Goal: Navigation & Orientation: Find specific page/section

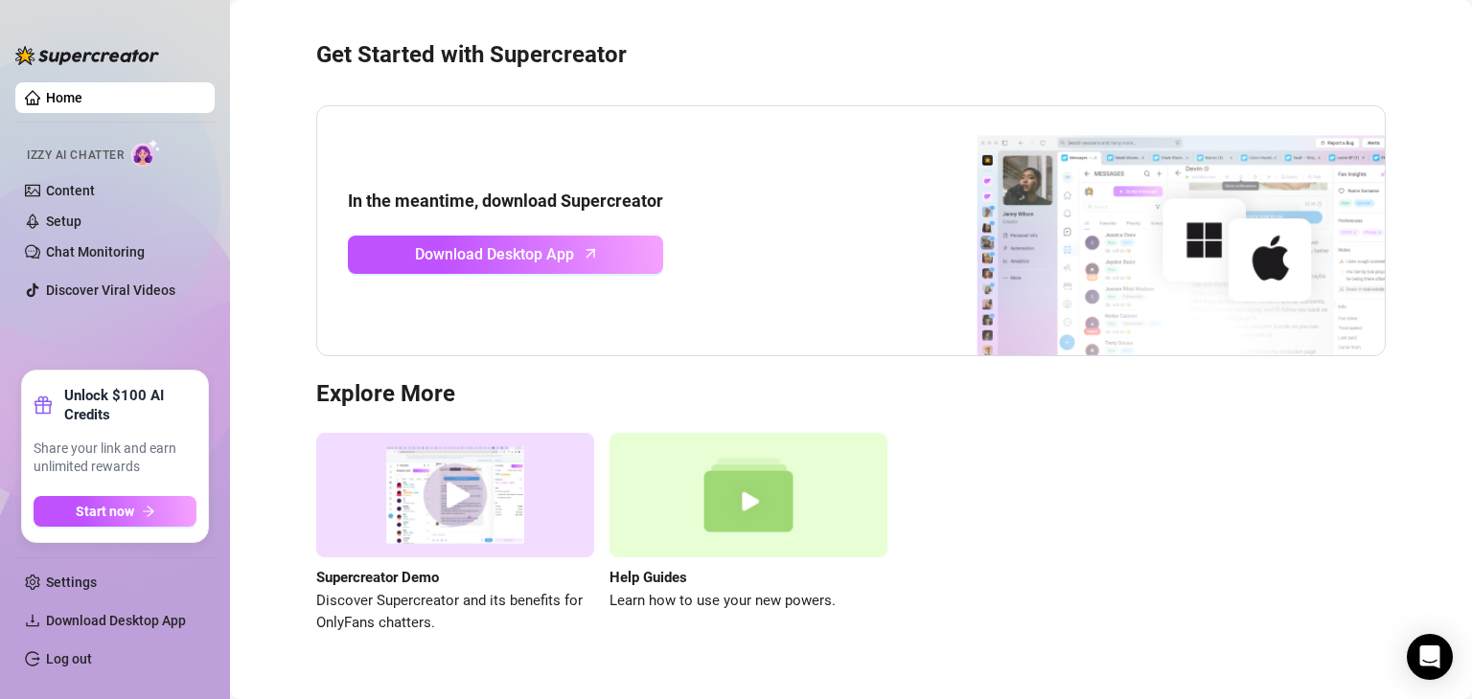
scroll to position [84, 0]
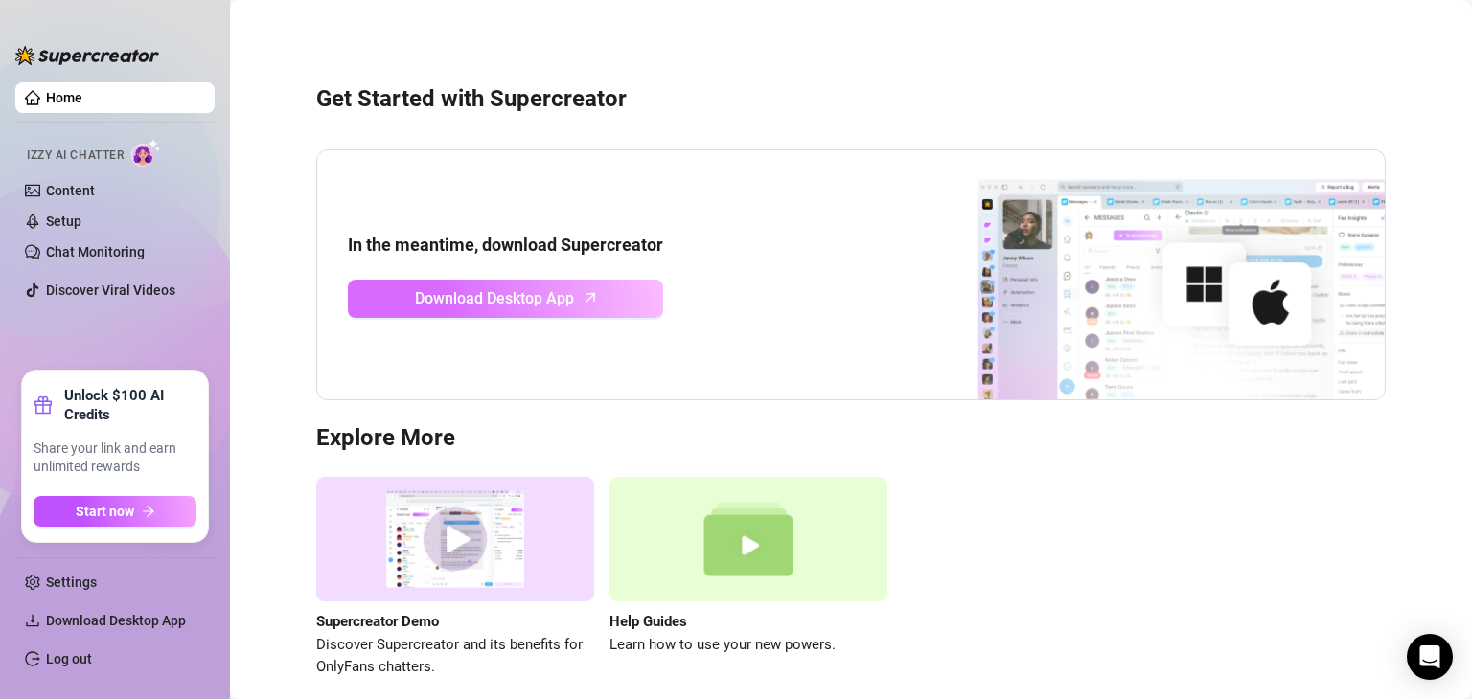
click at [589, 300] on icon "arrow-up" at bounding box center [591, 297] width 22 height 22
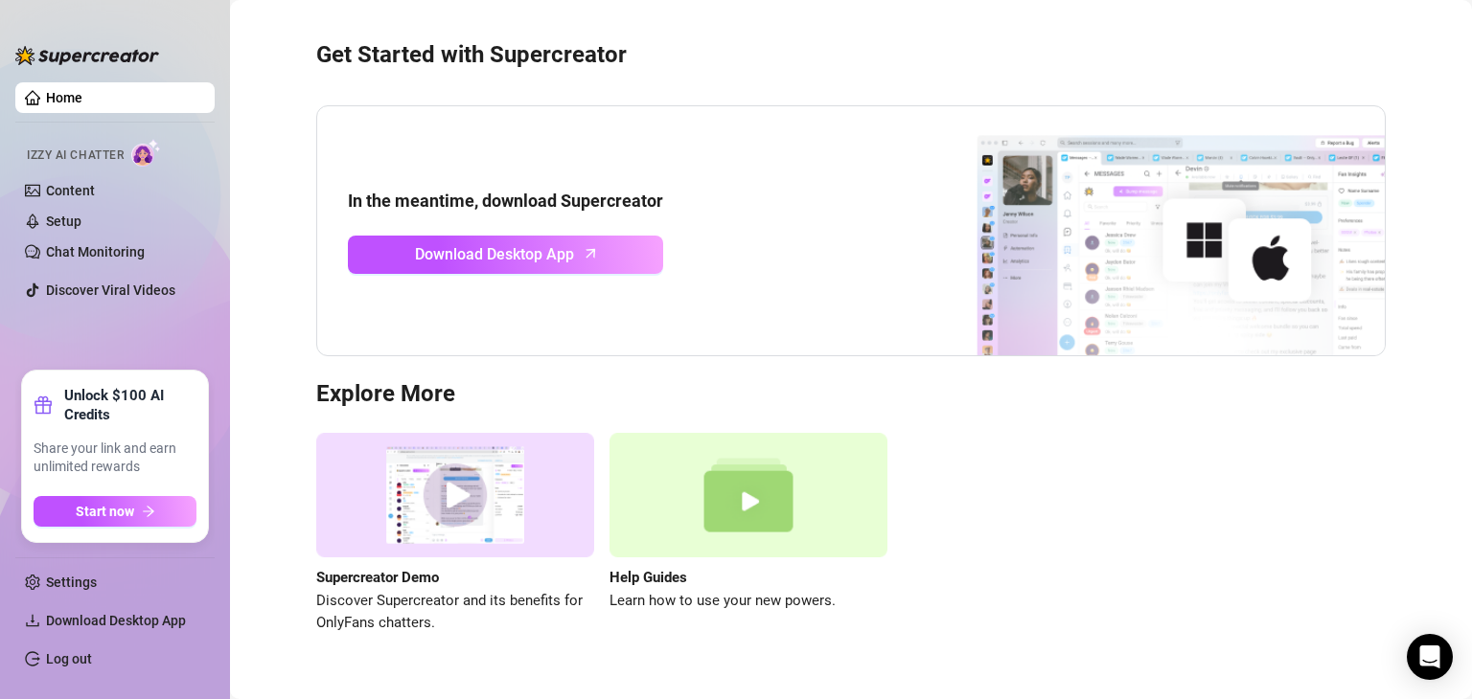
scroll to position [84, 0]
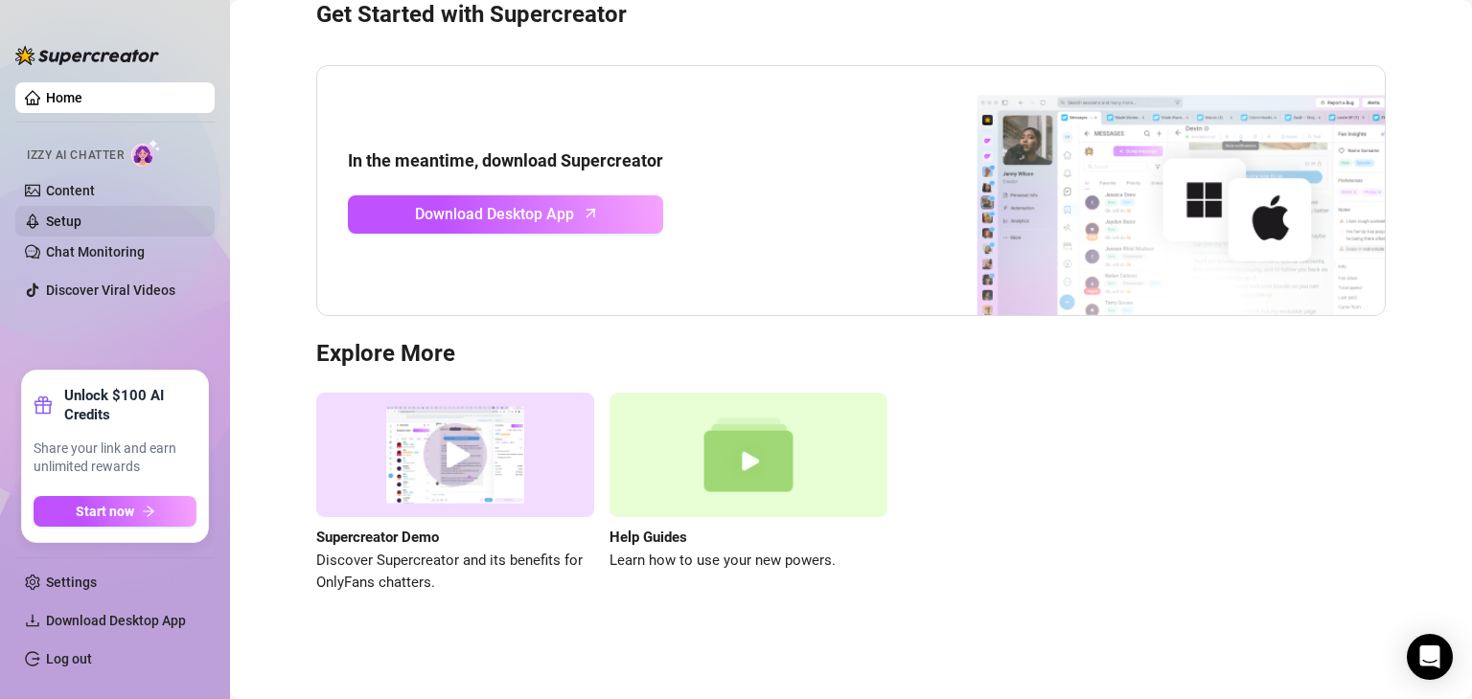
click at [81, 214] on link "Setup" at bounding box center [63, 221] width 35 height 15
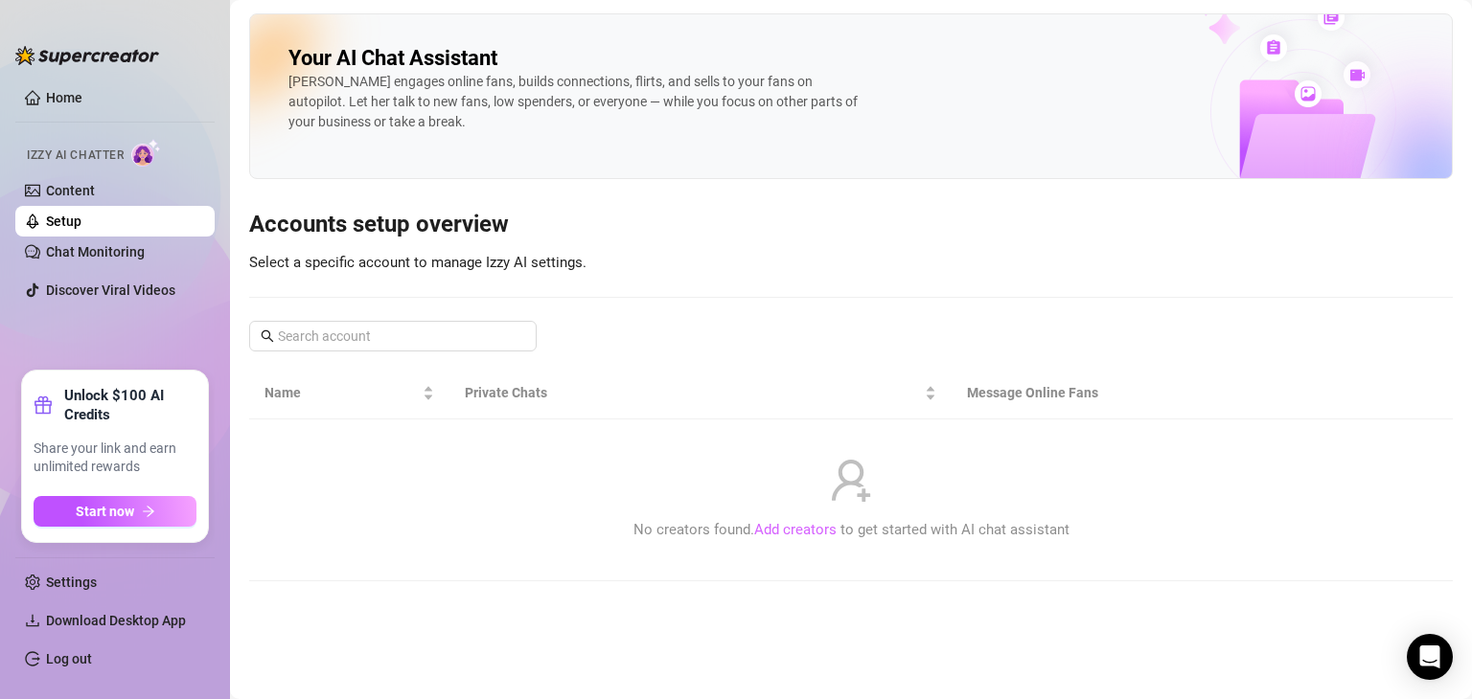
click at [804, 527] on link "Add creators" at bounding box center [795, 529] width 82 height 17
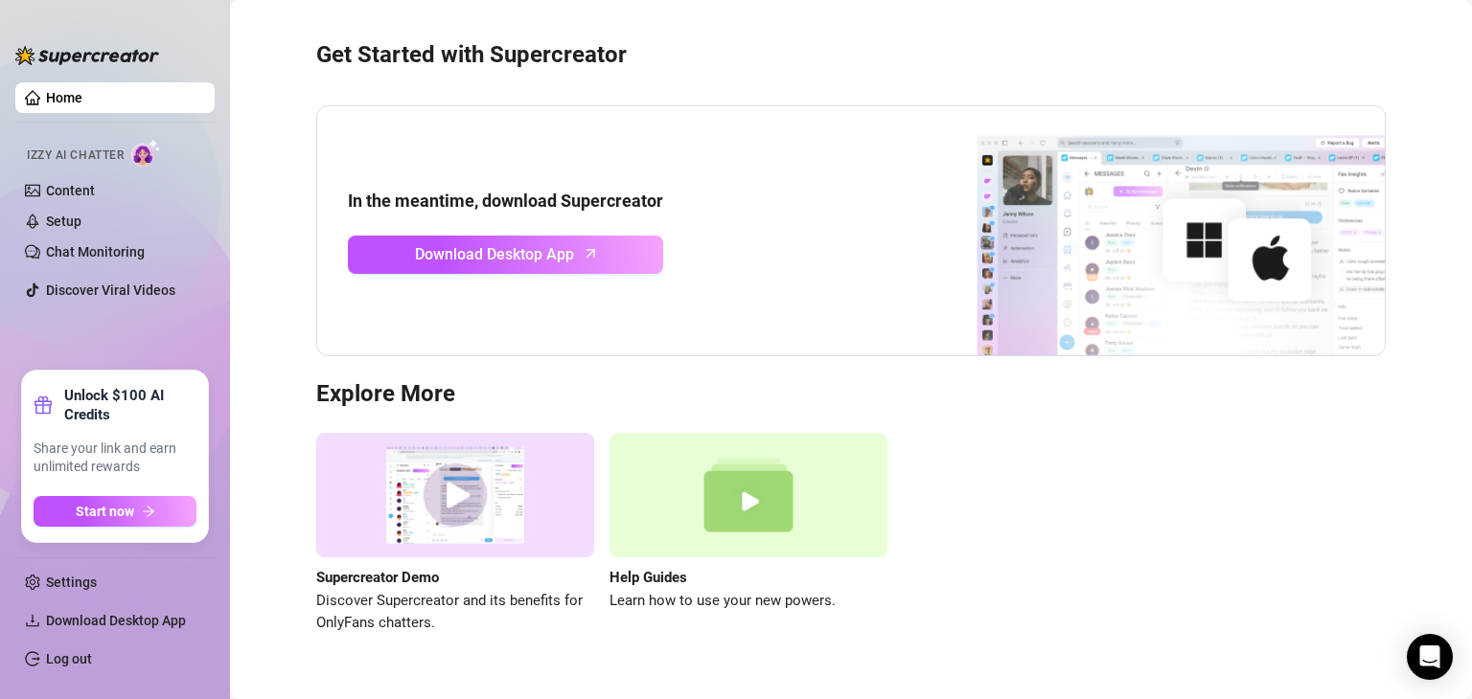
scroll to position [84, 0]
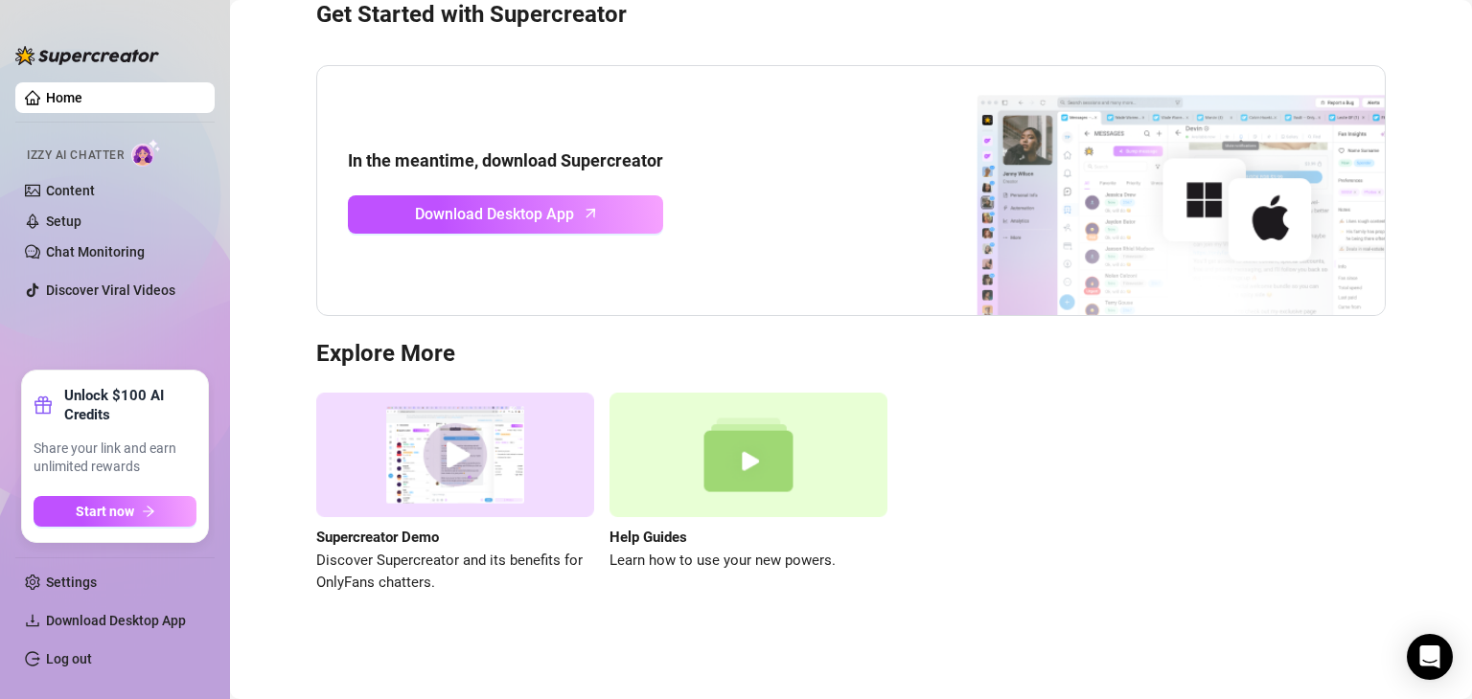
click at [125, 637] on ul "Settings Download Desktop App Log out" at bounding box center [114, 615] width 199 height 133
click at [92, 661] on link "Log out" at bounding box center [69, 659] width 46 height 15
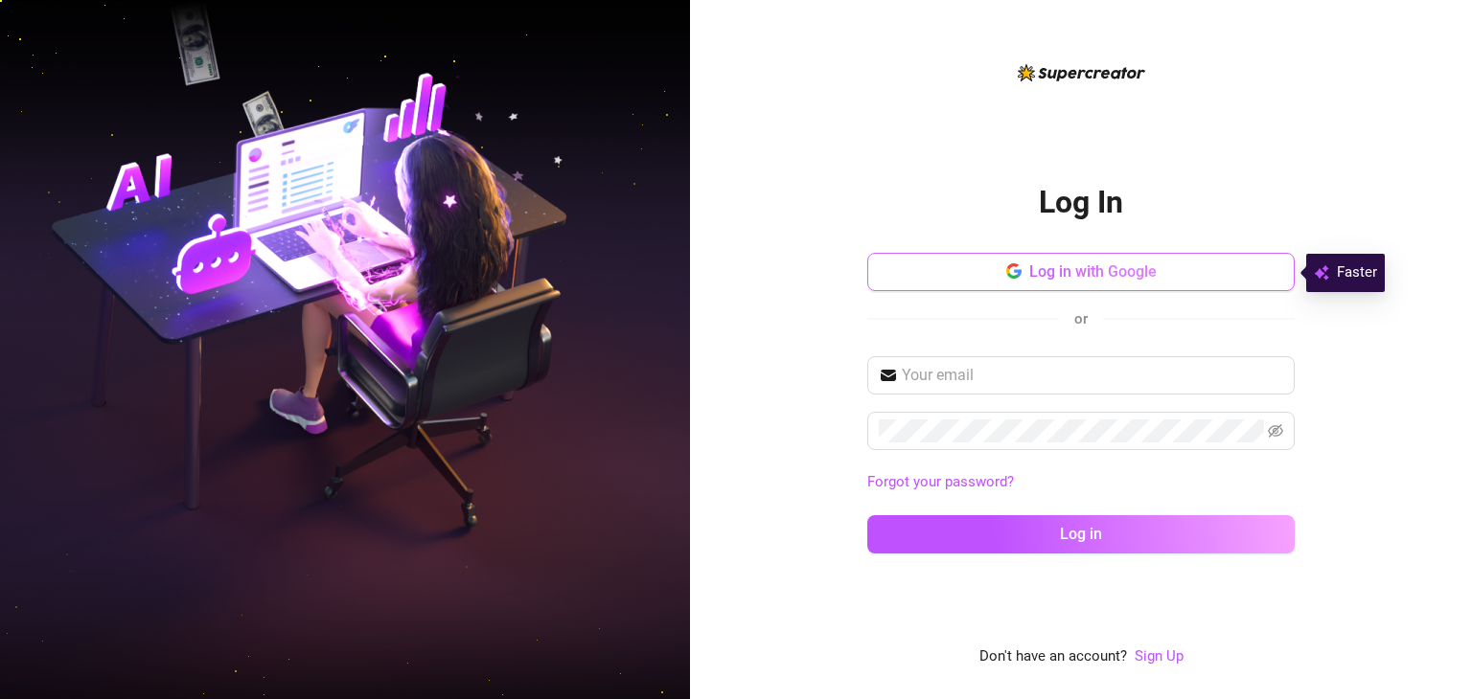
click at [1062, 279] on span "Log in with Google" at bounding box center [1092, 272] width 127 height 18
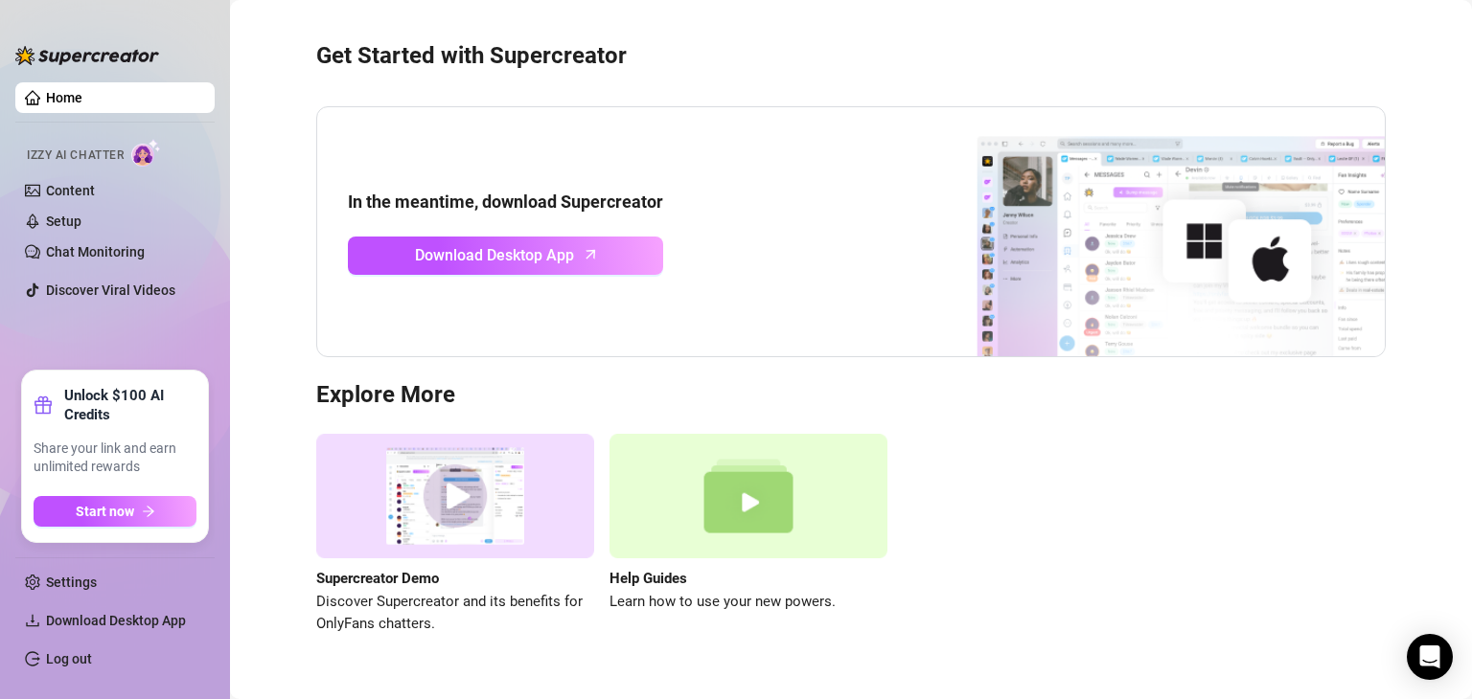
scroll to position [84, 0]
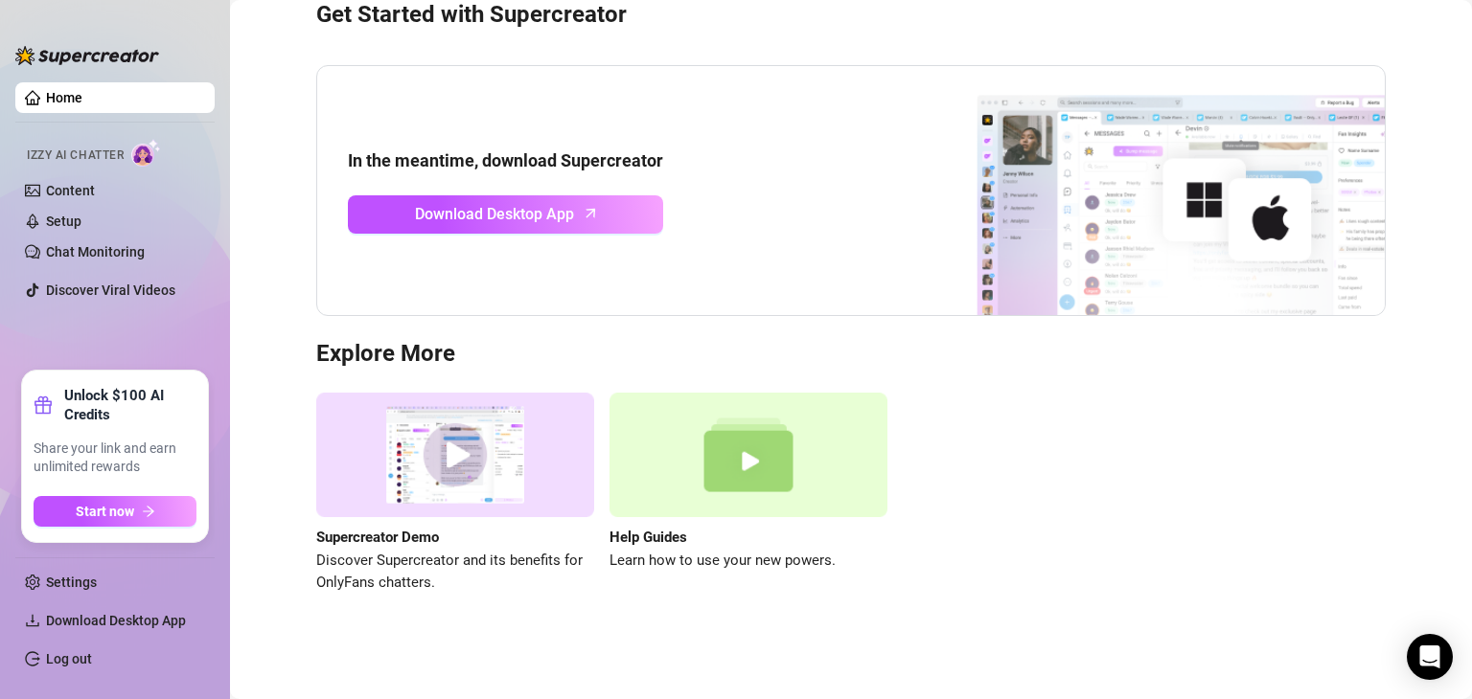
click at [460, 459] on img at bounding box center [455, 456] width 278 height 126
click at [138, 258] on link "Chat Monitoring" at bounding box center [95, 251] width 99 height 15
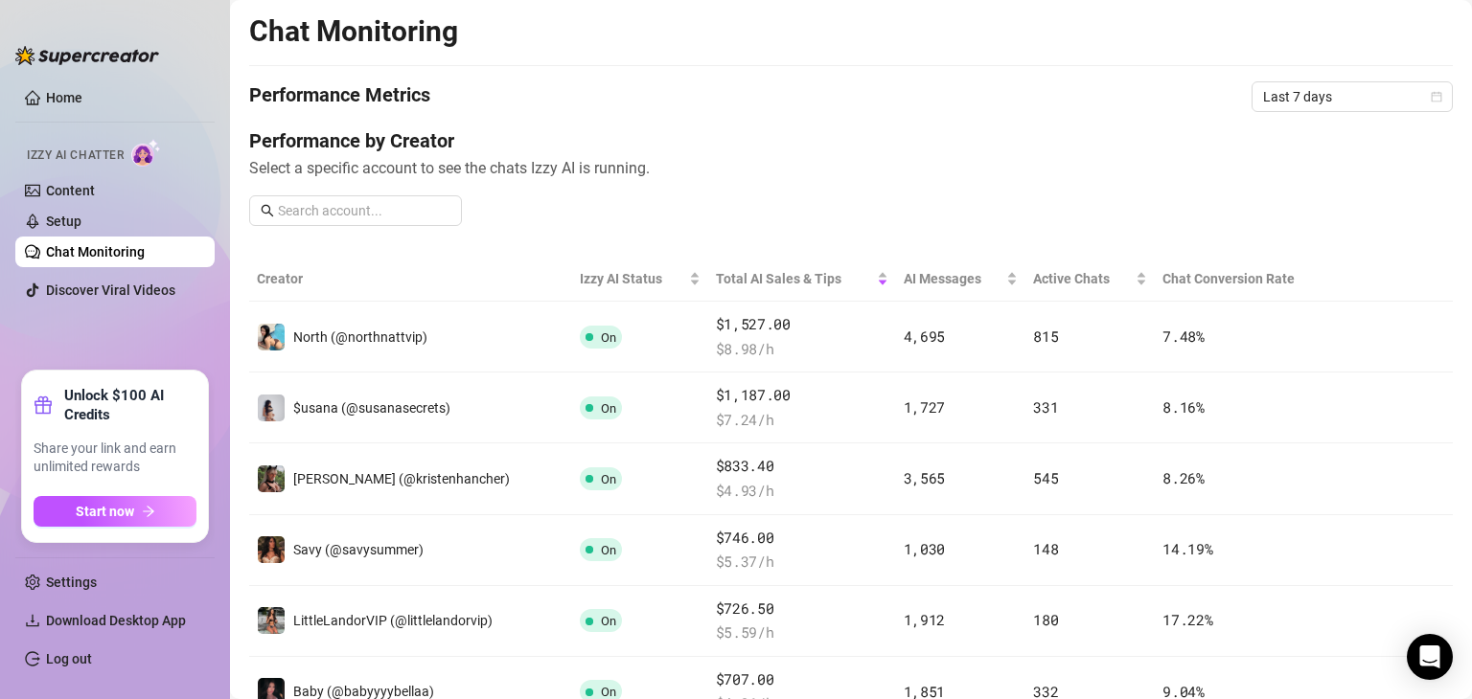
click at [165, 64] on div "Home Izzy AI Chatter Content Setup Chat Monitoring Discover Viral Videos Unlock…" at bounding box center [114, 349] width 199 height 665
click at [82, 94] on link "Home" at bounding box center [64, 97] width 36 height 15
